Goal: Transaction & Acquisition: Obtain resource

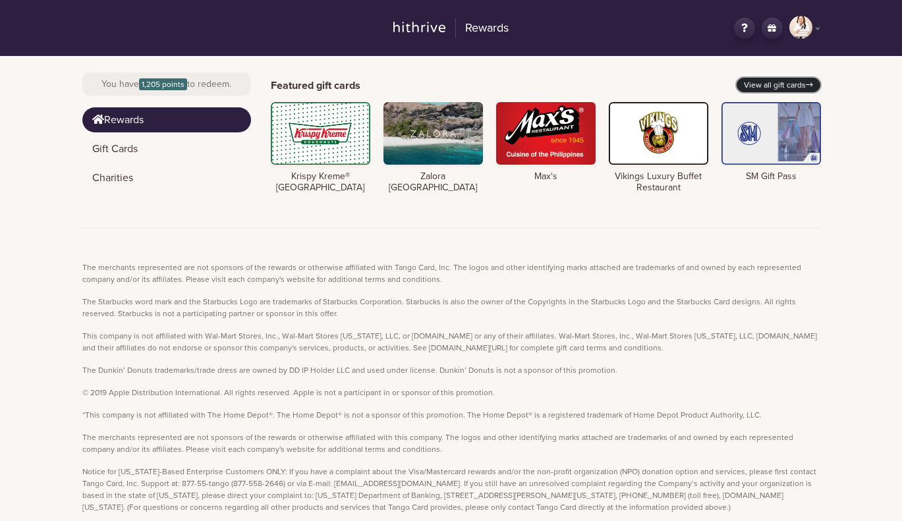
click at [792, 82] on link "View all gift cards" at bounding box center [778, 85] width 84 height 14
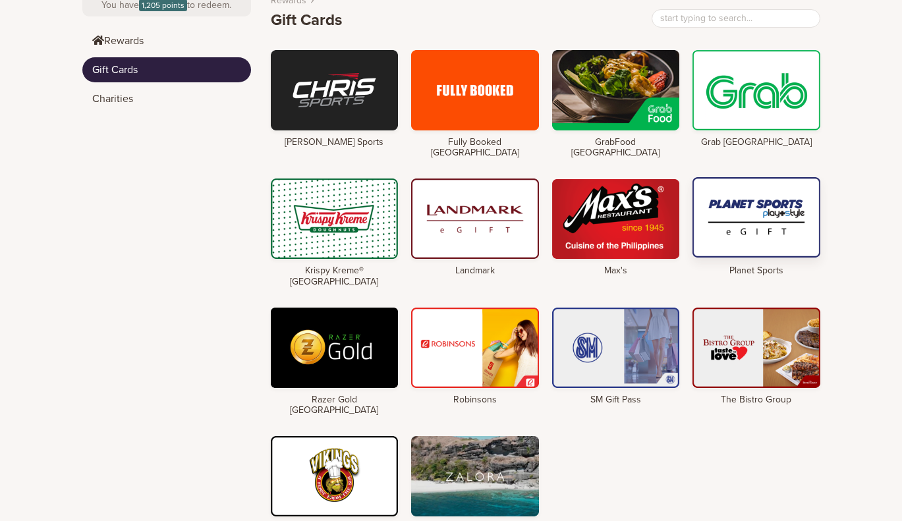
scroll to position [86, 0]
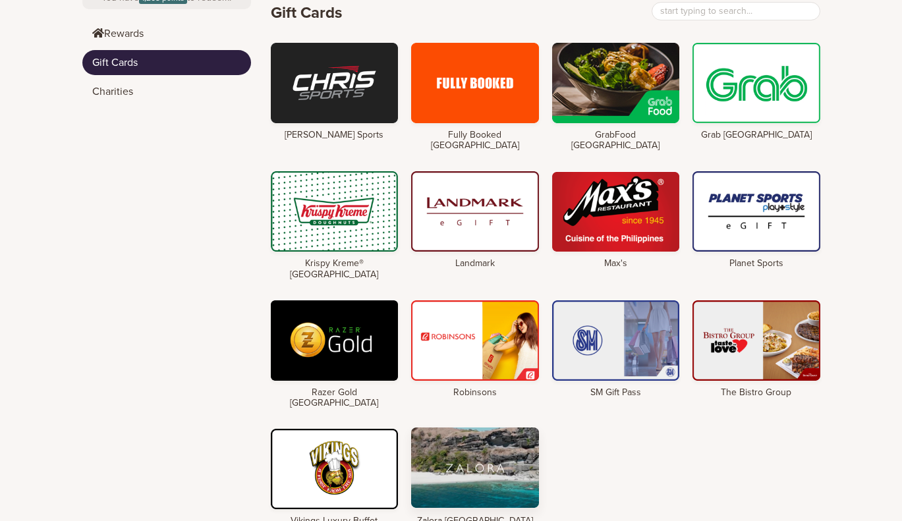
click at [454, 427] on div at bounding box center [475, 467] width 128 height 80
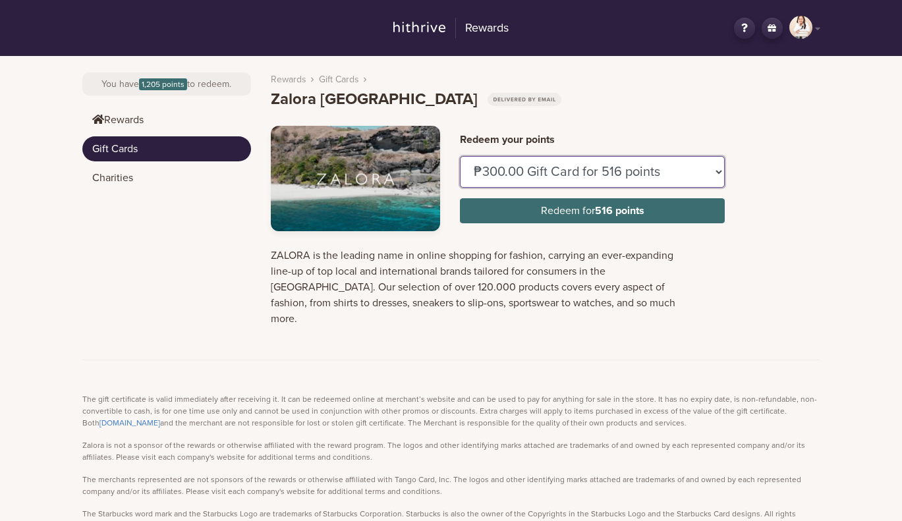
click at [556, 167] on select "₱300.00 Gift Card for 516 points ₱500.00 Gift Card for 859 points ₱1,000.00 Gif…" at bounding box center [592, 172] width 265 height 32
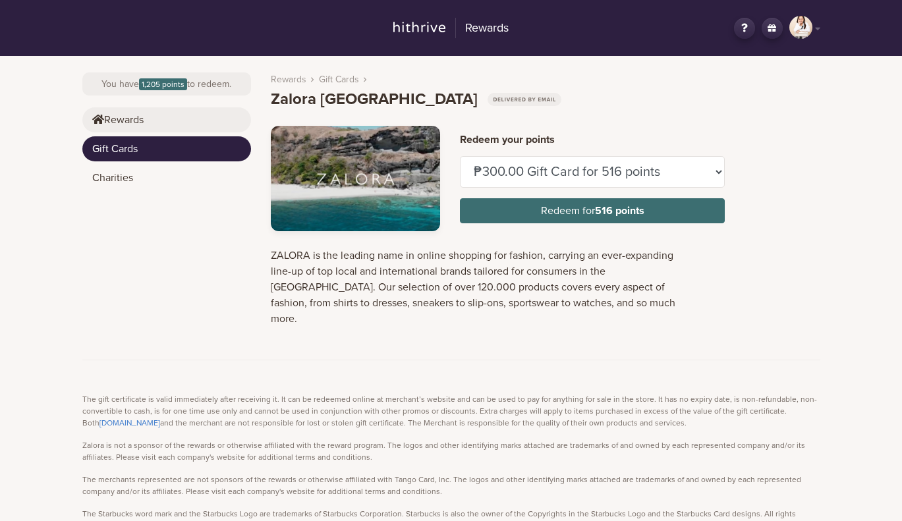
click at [104, 116] on link "Rewards" at bounding box center [166, 119] width 169 height 25
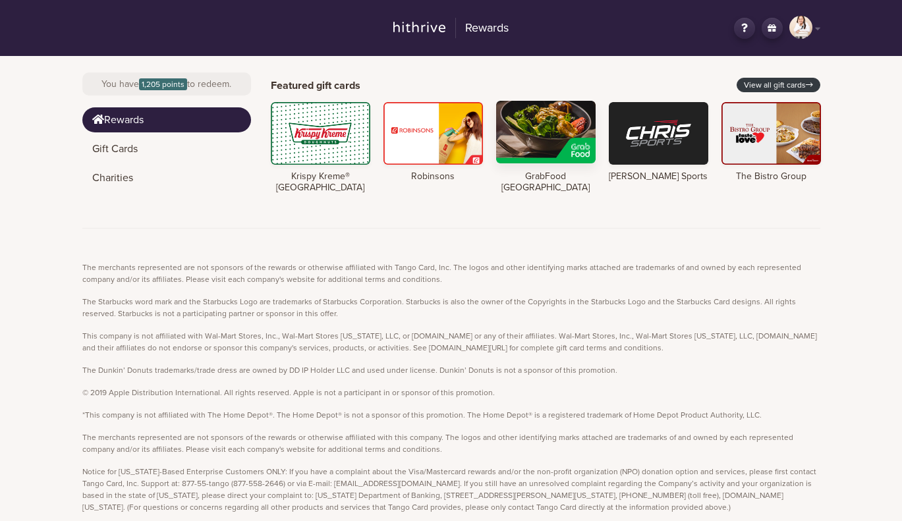
click at [581, 158] on div at bounding box center [545, 132] width 99 height 63
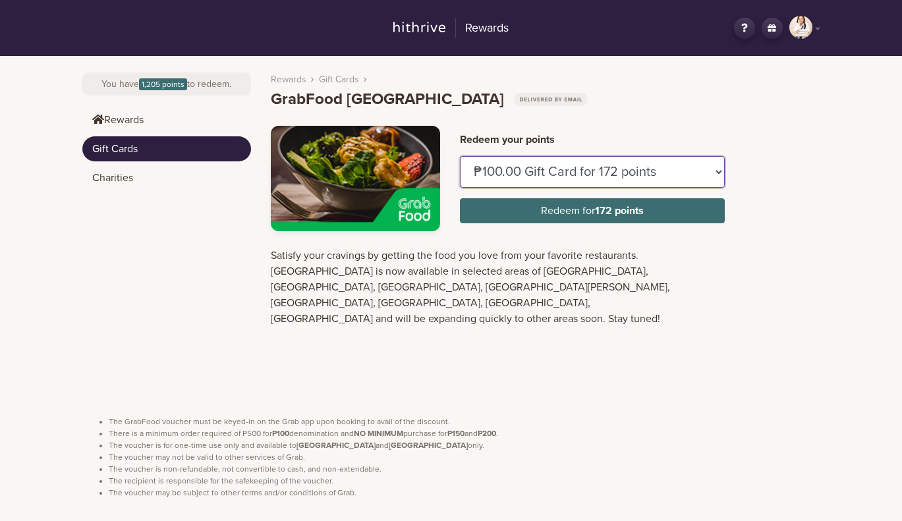
click at [622, 161] on select "₱100.00 Gift Card for 172 points ₱150.00 Gift Card for 258 points" at bounding box center [592, 172] width 265 height 32
select select "U884437"
click at [460, 156] on select "₱100.00 Gift Card for 172 points ₱150.00 Gift Card for 258 points" at bounding box center [592, 172] width 265 height 32
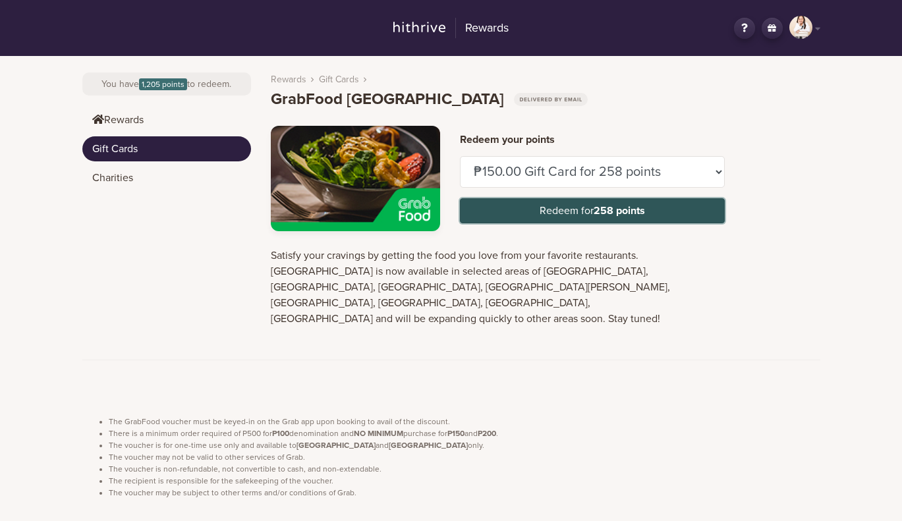
click at [611, 209] on strong "258 points" at bounding box center [618, 210] width 51 height 13
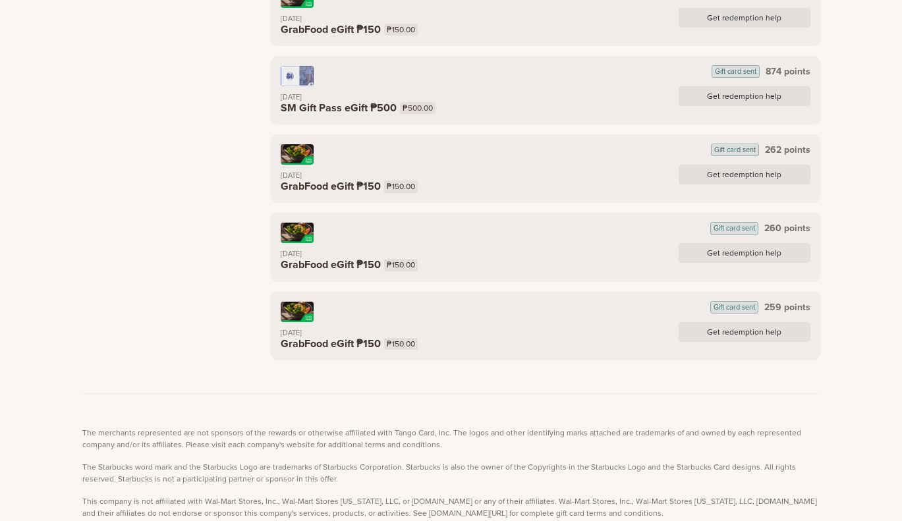
scroll to position [1435, 0]
